Goal: Information Seeking & Learning: Learn about a topic

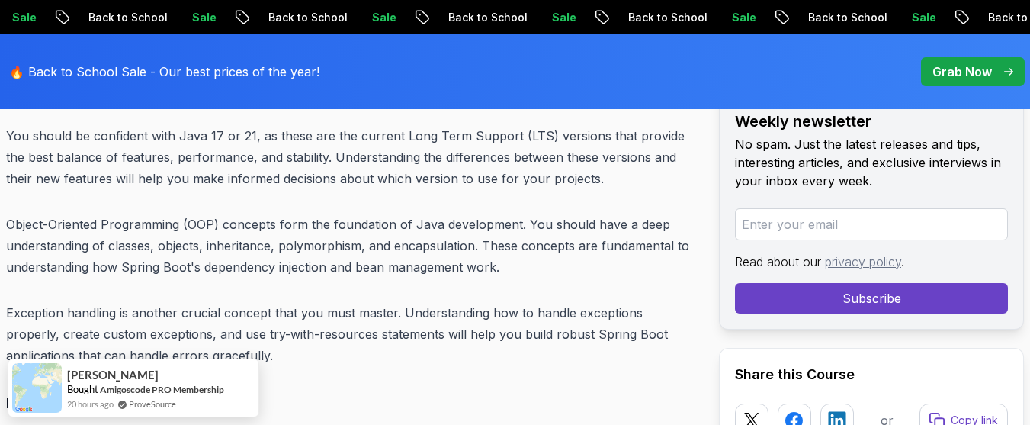
scroll to position [5420, 0]
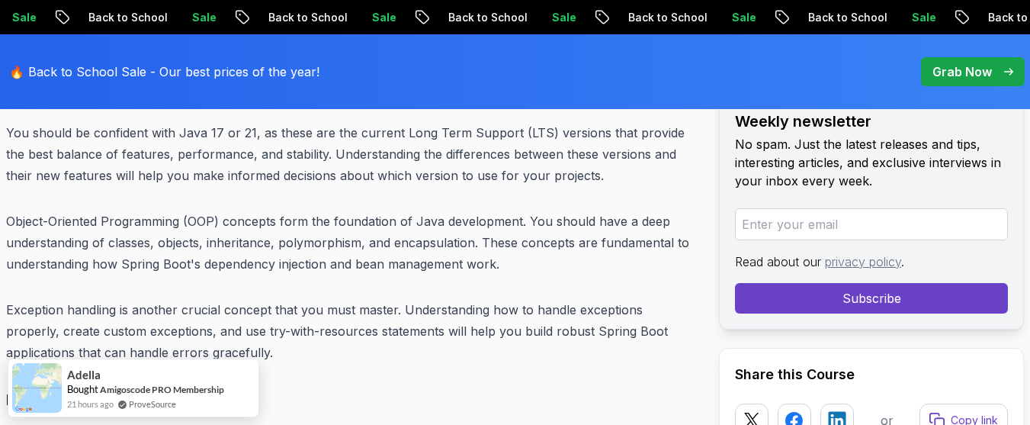
click at [688, 63] on div "🔥 Back to School Sale - Our best prices of the year! Grab Now" at bounding box center [515, 71] width 1030 height 75
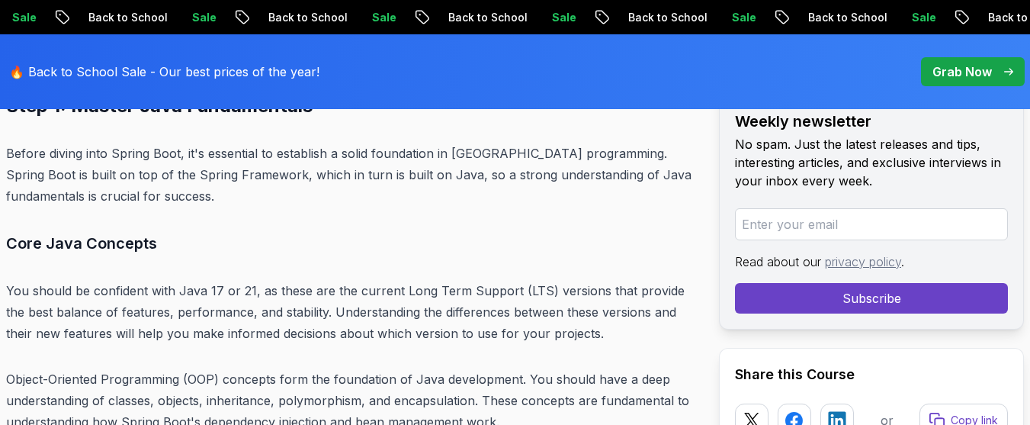
scroll to position [5420, 0]
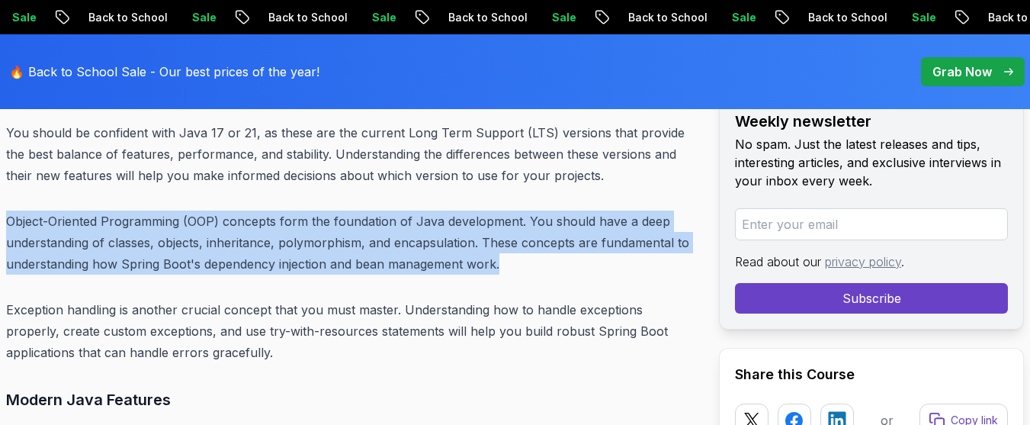
drag, startPoint x: 7, startPoint y: 197, endPoint x: 529, endPoint y: 252, distance: 525.1
click at [529, 252] on p "Object-Oriented Programming (OOP) concepts form the foundation of Java developm…" at bounding box center [350, 242] width 689 height 64
copy p "Object-Oriented Programming (OOP) concepts form the foundation of Java developm…"
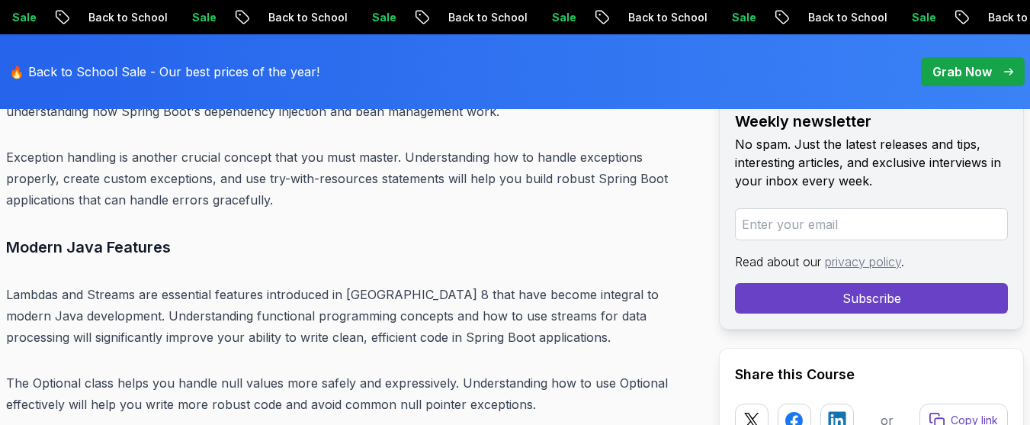
scroll to position [5603, 0]
